Goal: Find specific page/section: Find specific page/section

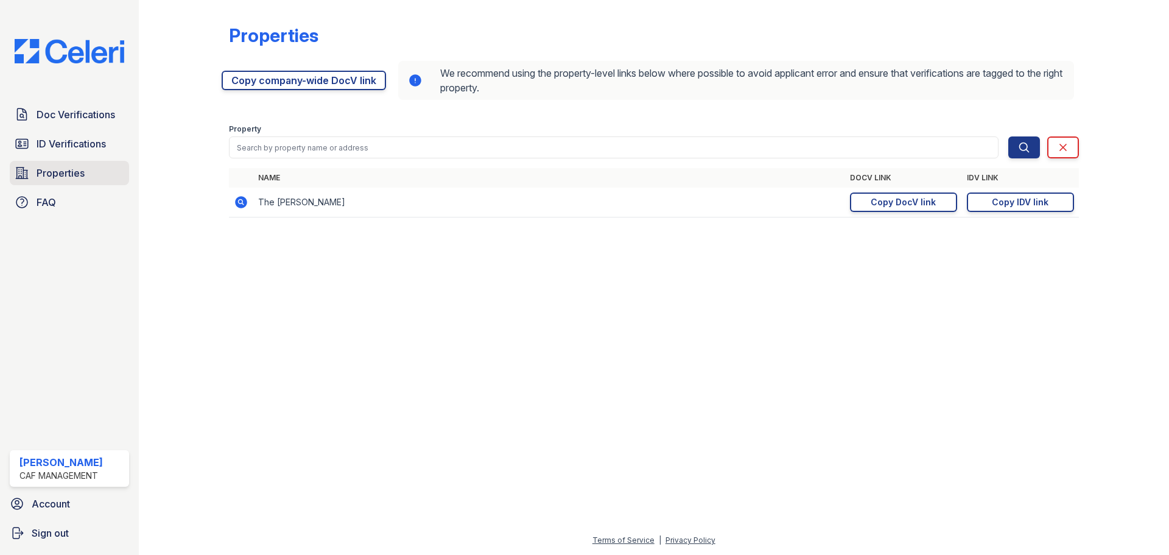
click at [72, 177] on span "Properties" at bounding box center [61, 173] width 48 height 15
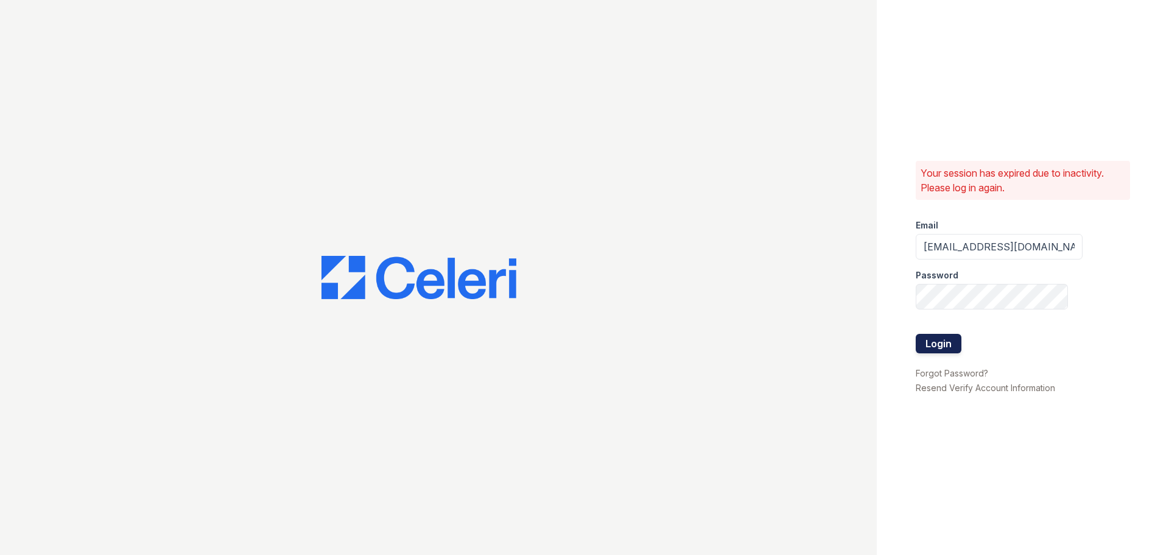
click at [936, 345] on button "Login" at bounding box center [939, 343] width 46 height 19
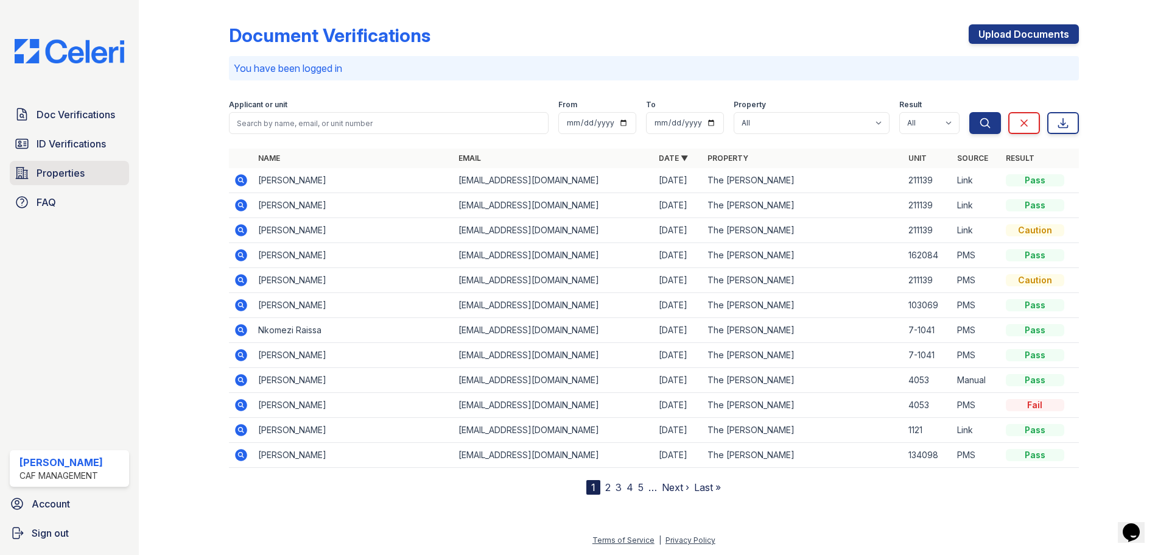
click at [86, 175] on link "Properties" at bounding box center [69, 173] width 119 height 24
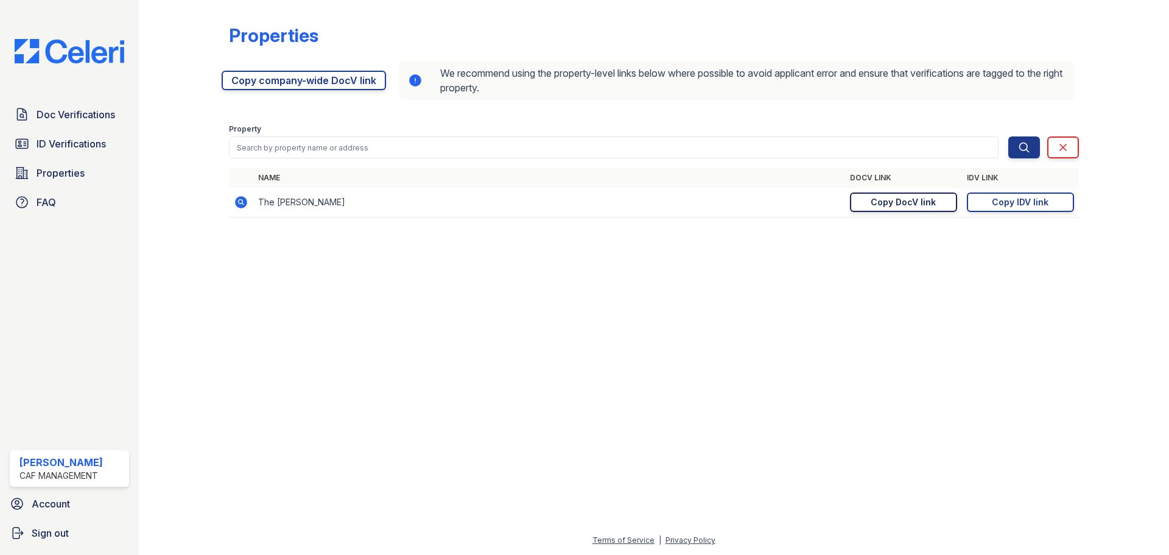
click at [926, 204] on div "Copy DocV link" at bounding box center [903, 202] width 65 height 12
